Goal: Task Accomplishment & Management: Manage account settings

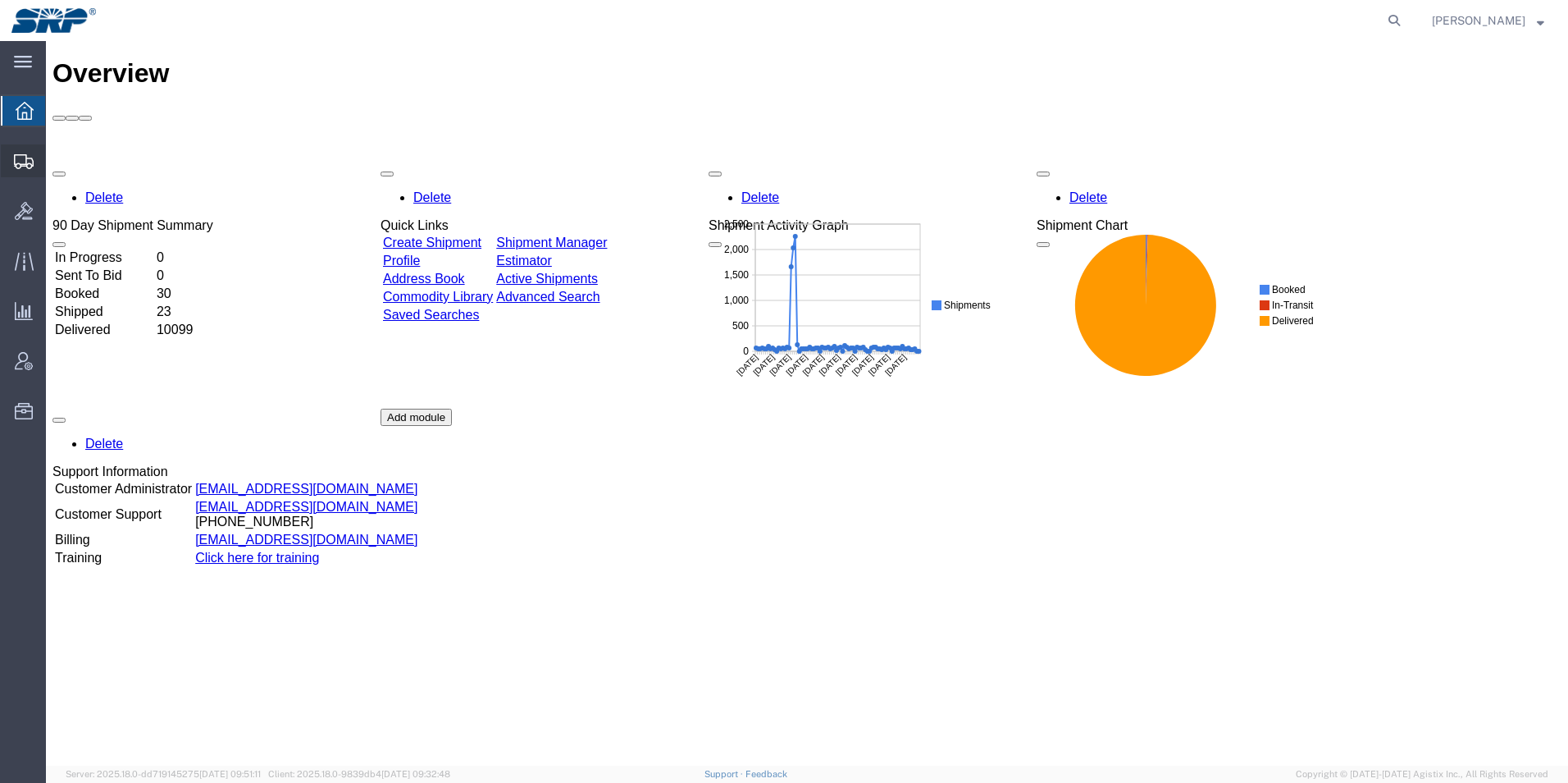
click at [19, 160] on icon at bounding box center [23, 161] width 20 height 15
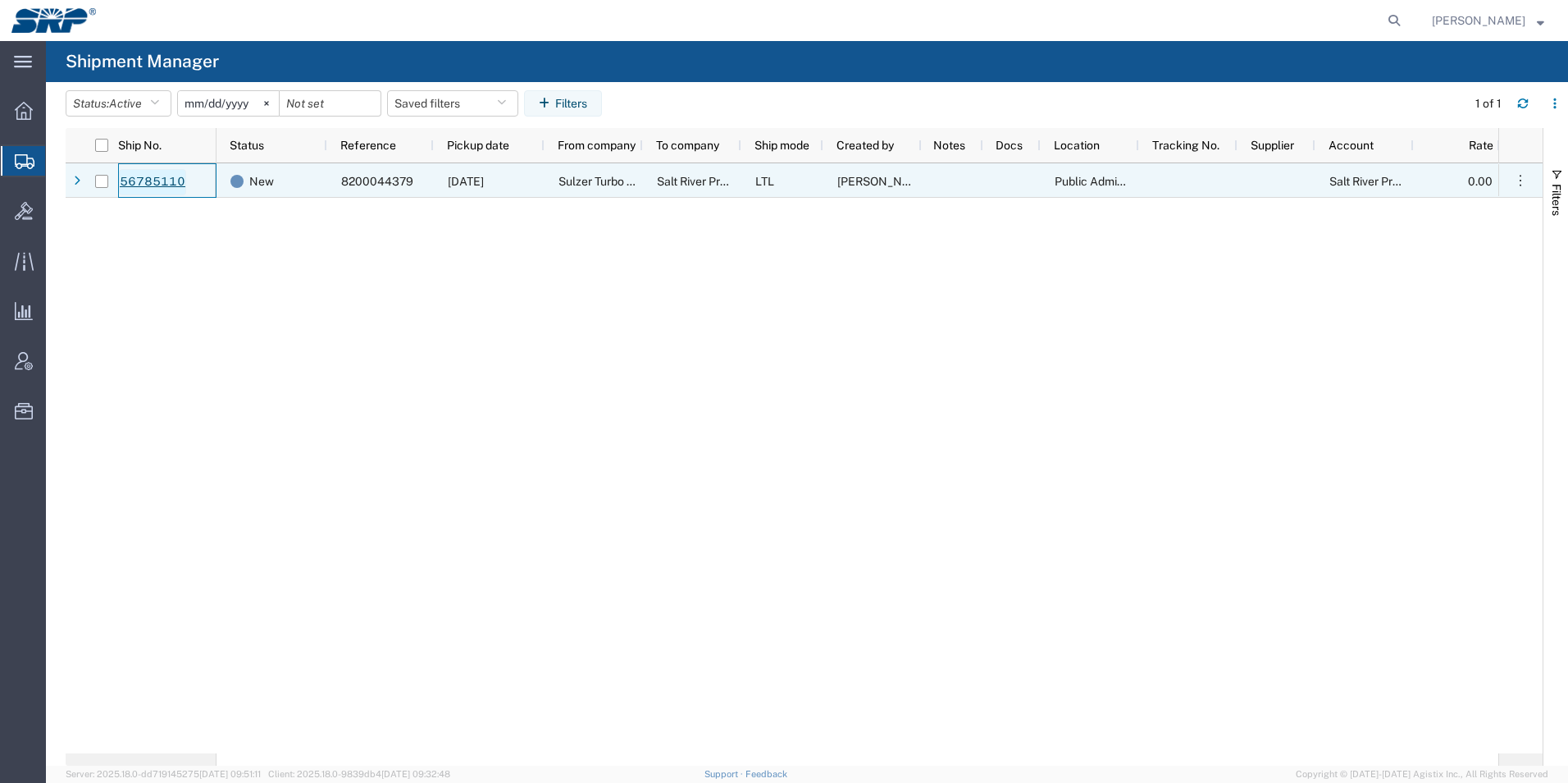
click at [145, 187] on link "56785110" at bounding box center [153, 182] width 67 height 26
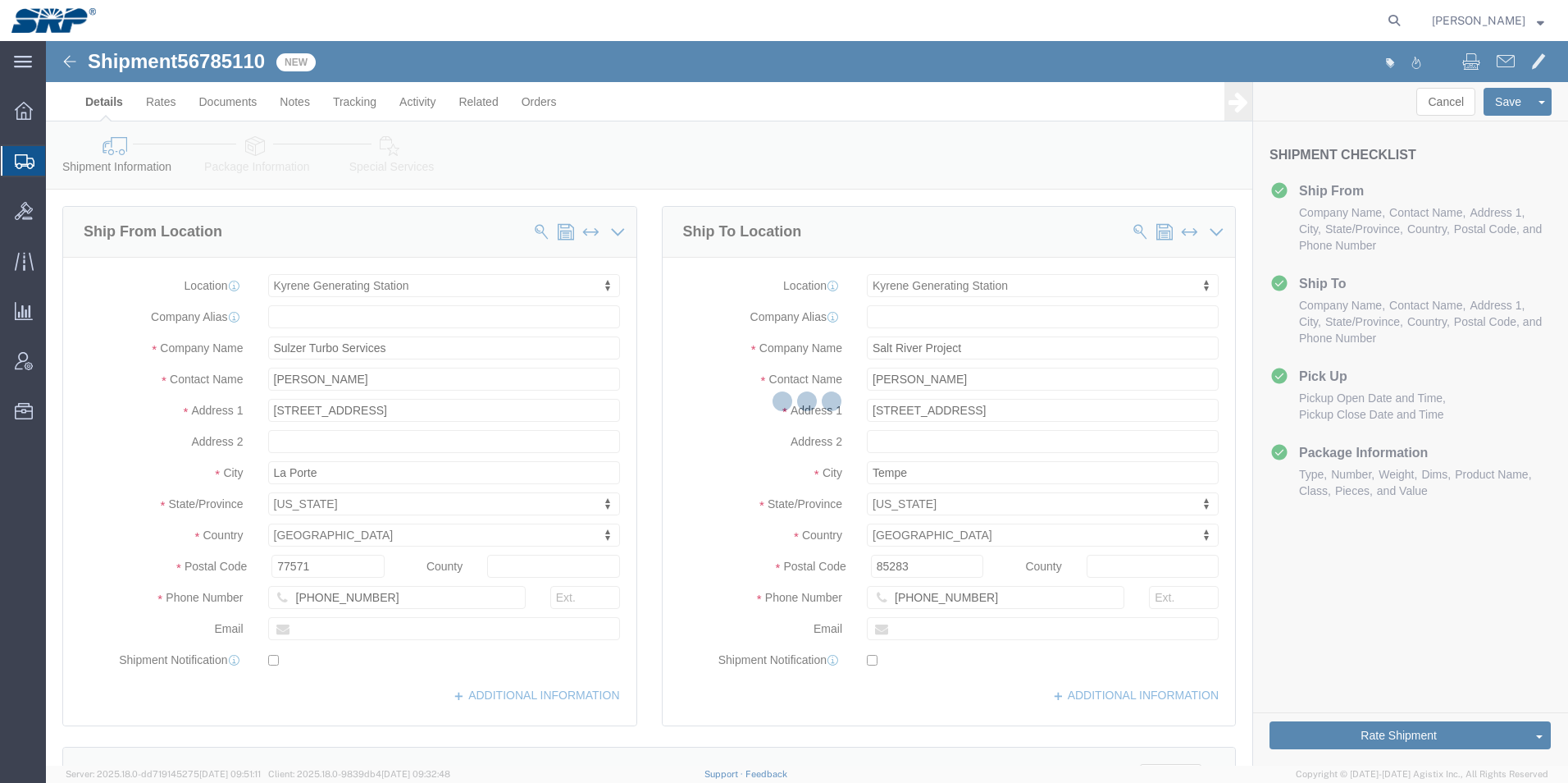
select select "54822"
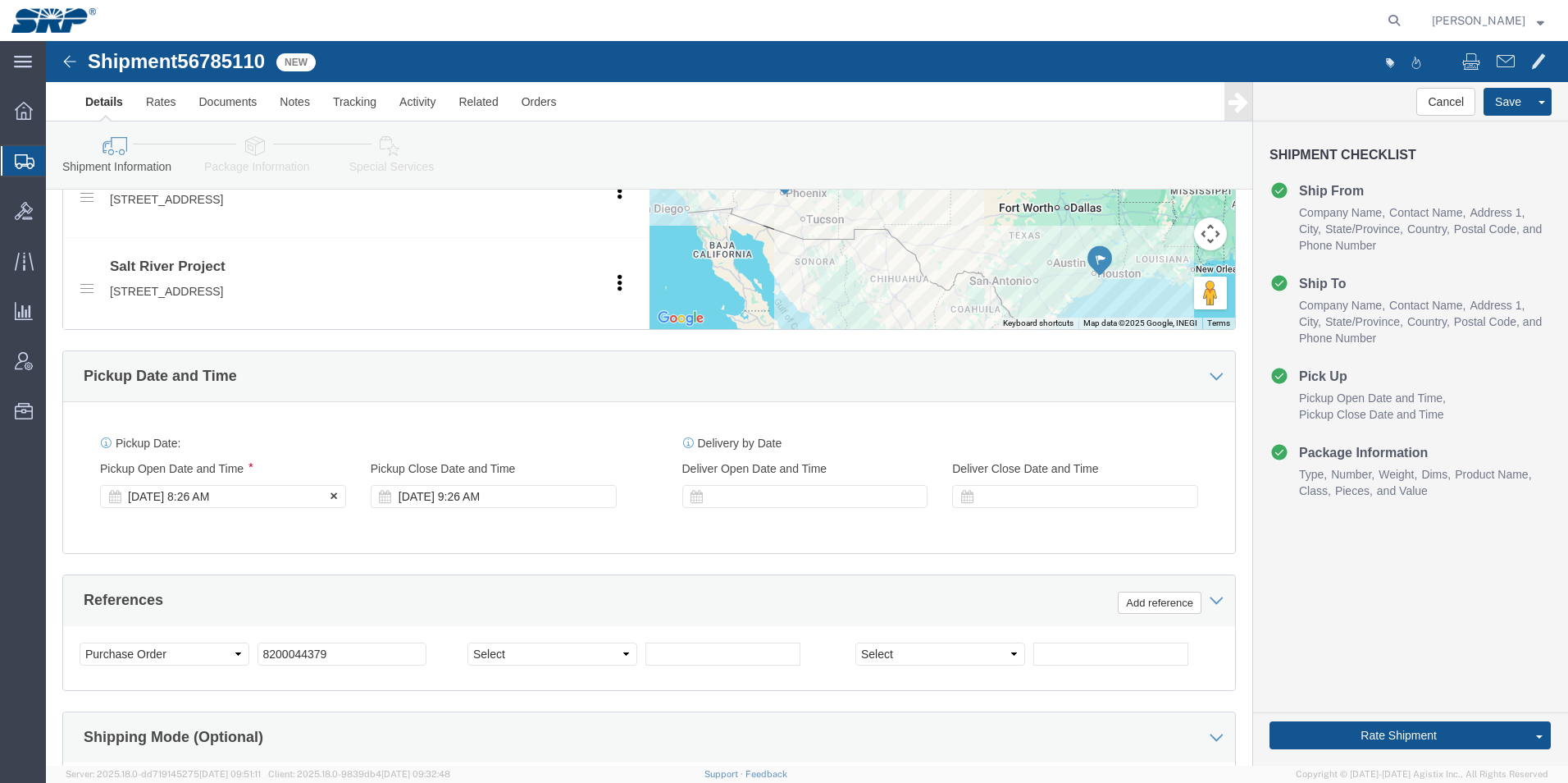
click div "[DATE] 8:26 AM"
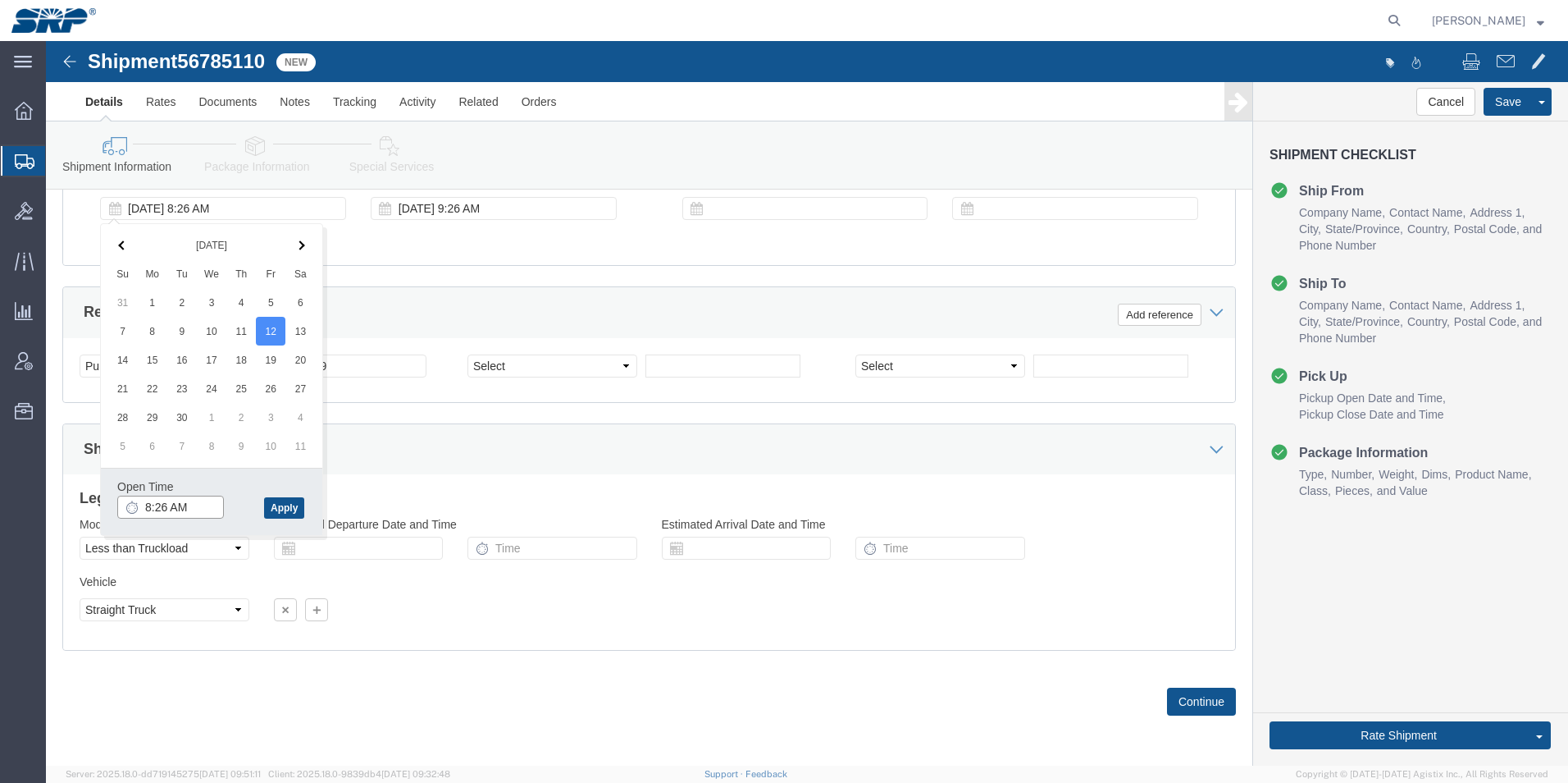
click input "8:26 AM"
type input "8:00 AM"
click button "Apply"
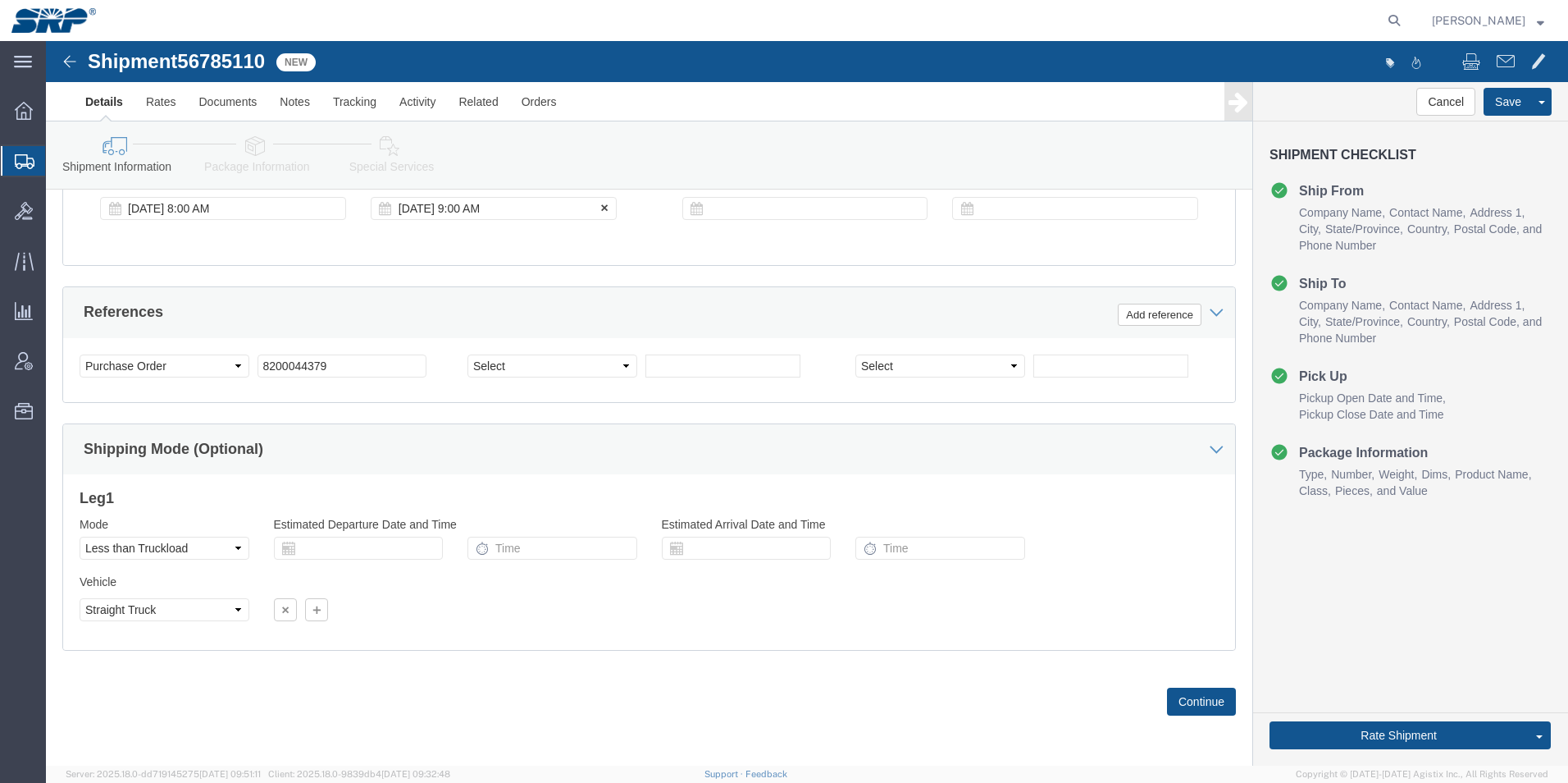
click div "[DATE] 9:00 AM"
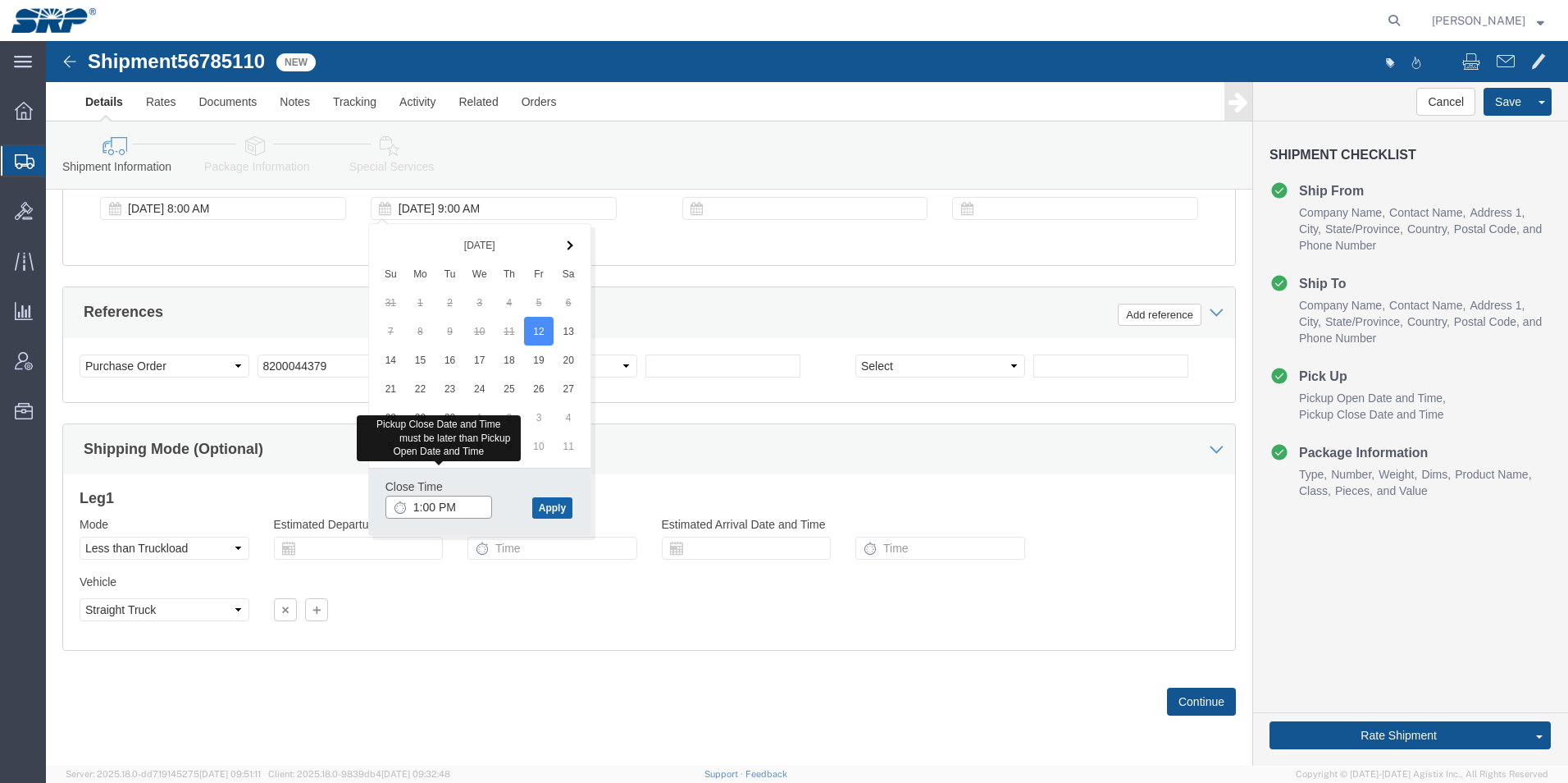
type input "1:00 PM"
click button "Apply"
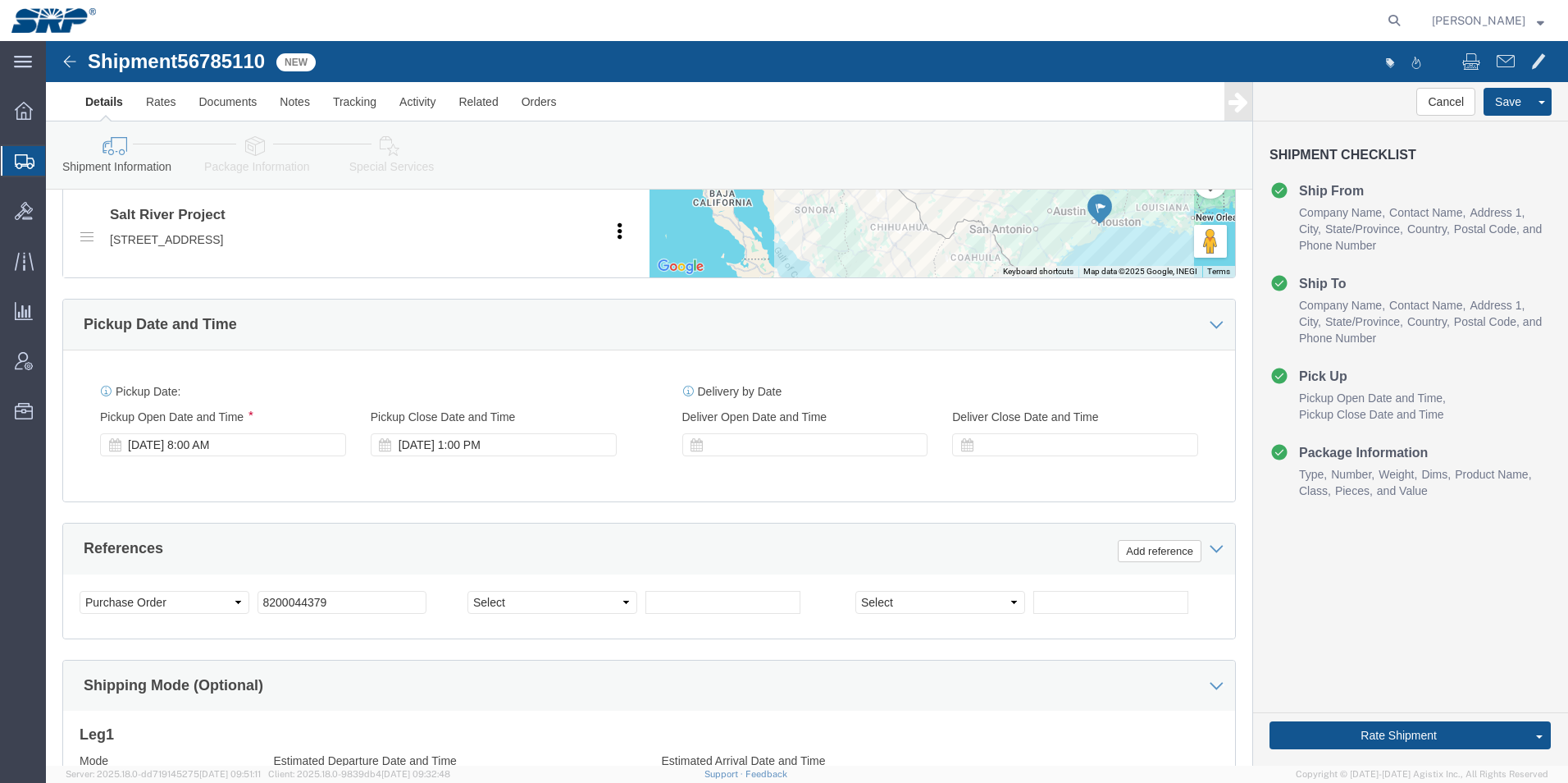
scroll to position [698, 0]
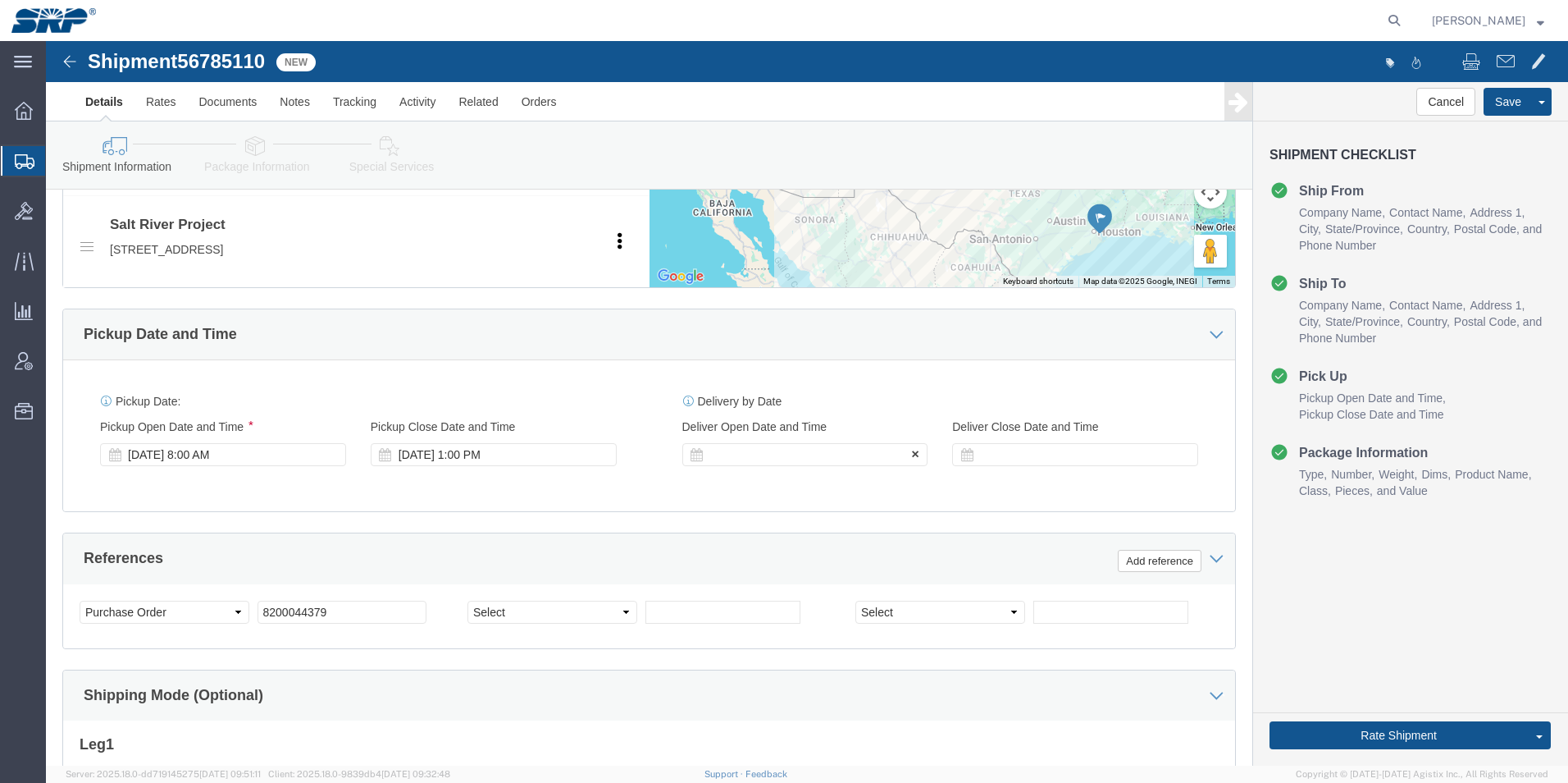
click div
click input "2:00 PM"
type input "8:00 AM"
click button "Apply"
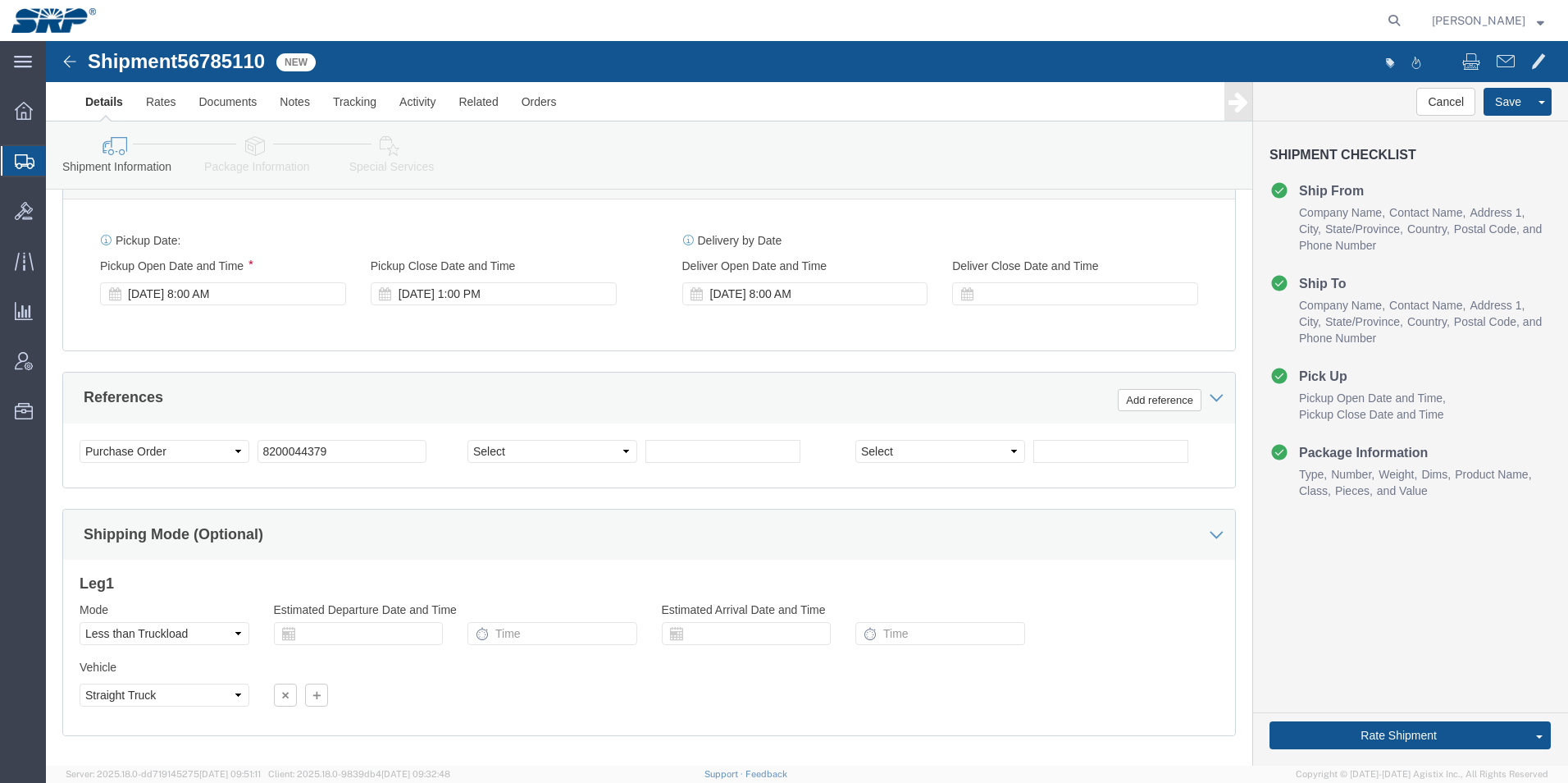
scroll to position [944, 0]
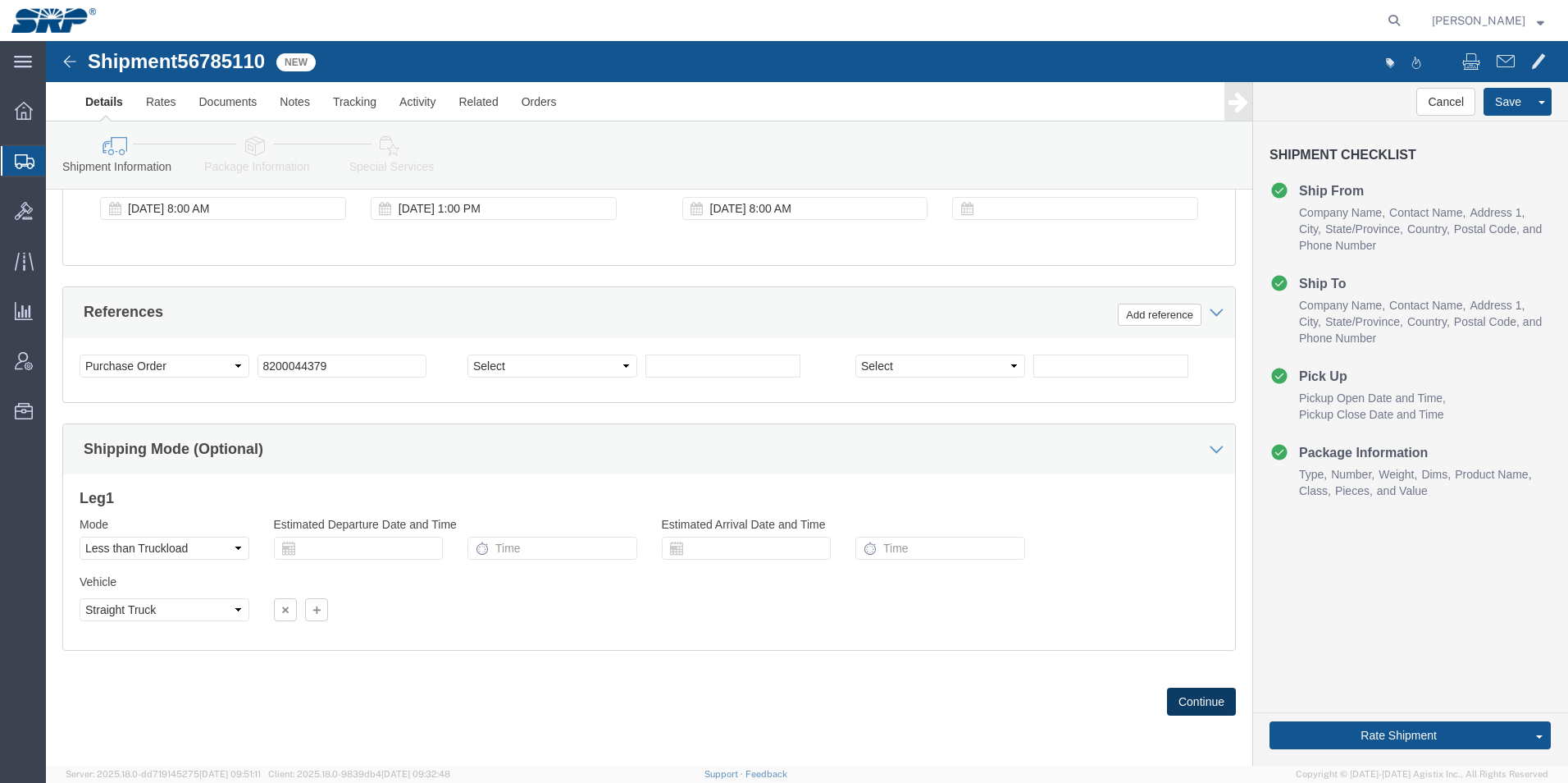
click button "Continue"
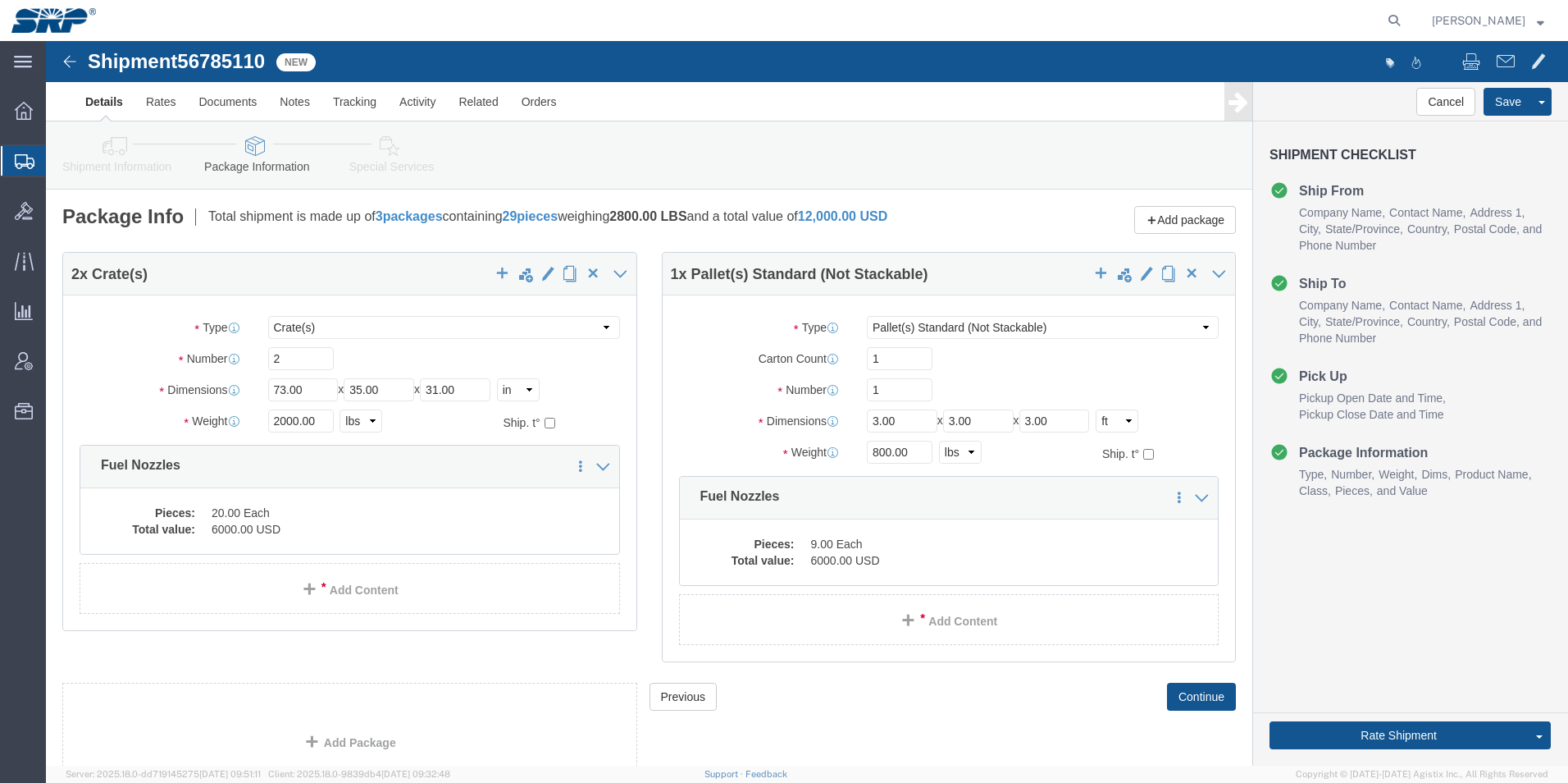
click at [20, 160] on icon at bounding box center [24, 161] width 20 height 15
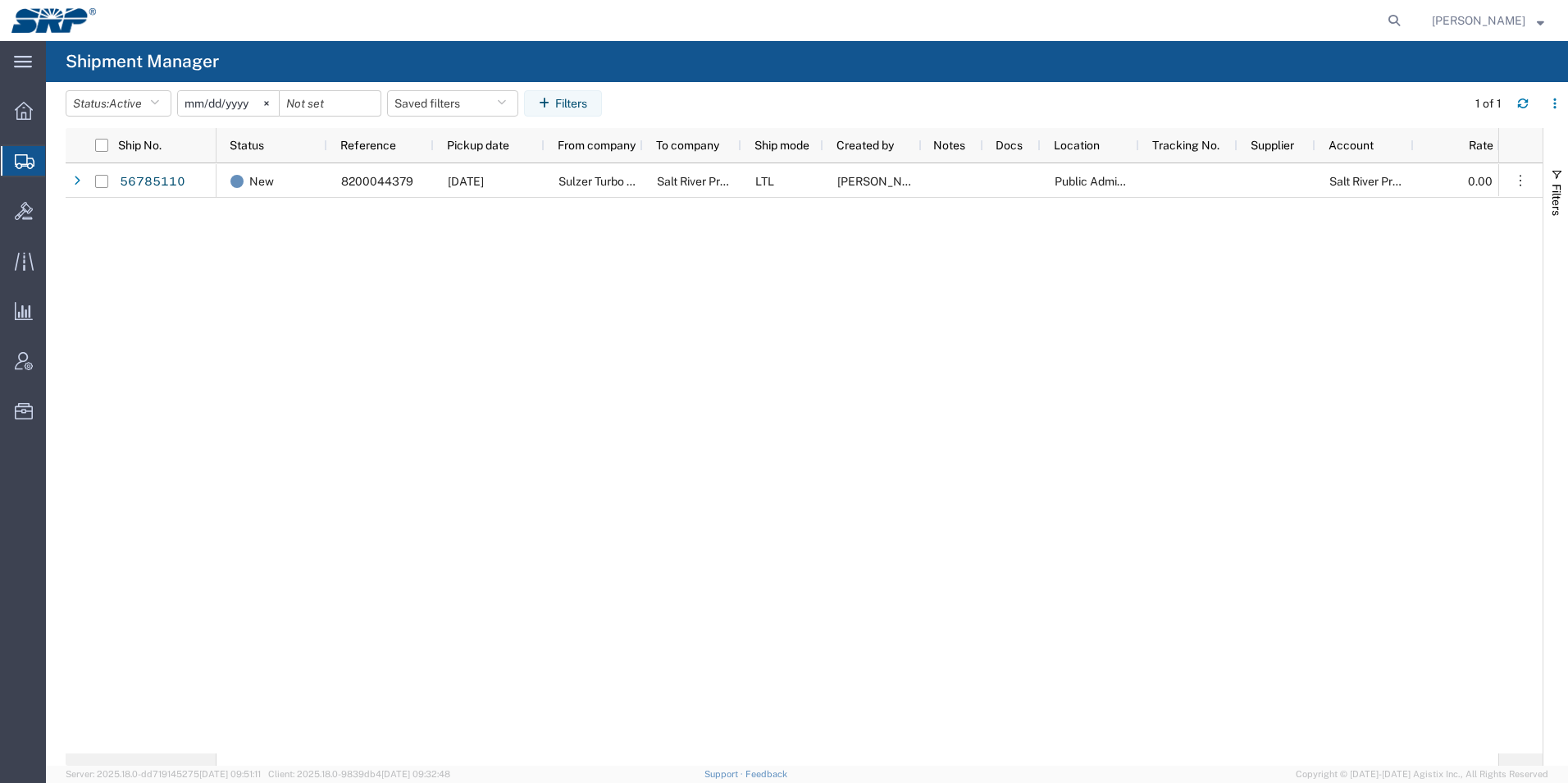
click at [1144, 267] on div "New 8200044379 [DATE] Sulzer Turbo Services Salt River Project LTL [PERSON_NAME…" at bounding box center [857, 458] width 1282 height 590
click at [960, 498] on div "New 8200044379 [DATE] Sulzer Turbo Services Salt River Project LTL [PERSON_NAME…" at bounding box center [857, 458] width 1282 height 590
